Goal: Navigation & Orientation: Find specific page/section

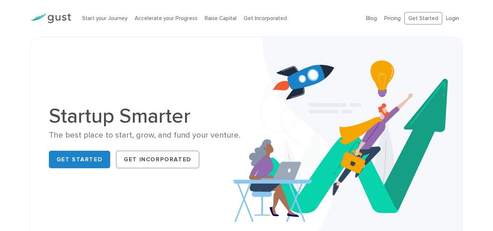
click at [379, 17] on ul "Blog FAQ Pricing Get Started Login Login" at bounding box center [414, 18] width 97 height 13
click at [373, 18] on link "Blog" at bounding box center [371, 18] width 11 height 7
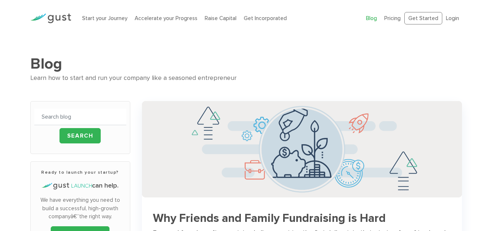
click at [216, 23] on div "Start your Journey Accelerate your Progress Raise Capital Get Incorporated" at bounding box center [219, 18] width 284 height 23
click at [219, 19] on link "Raise Capital" at bounding box center [221, 18] width 32 height 7
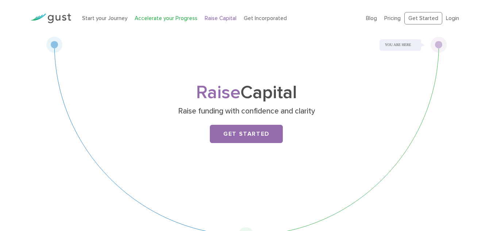
click at [147, 20] on link "Accelerate your Progress" at bounding box center [166, 18] width 63 height 7
